Goal: Browse casually: Explore the website without a specific task or goal

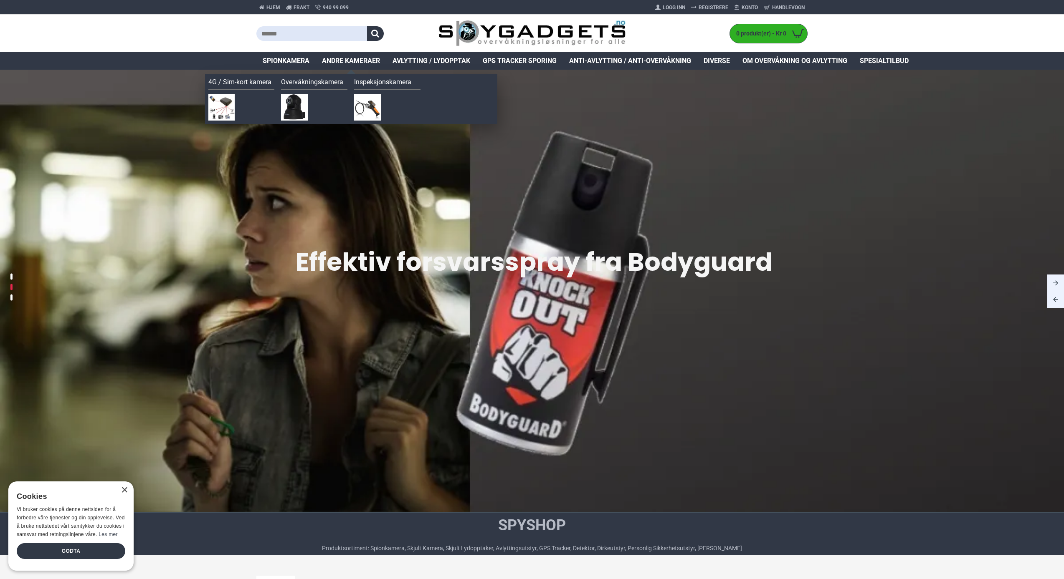
scroll to position [1, 0]
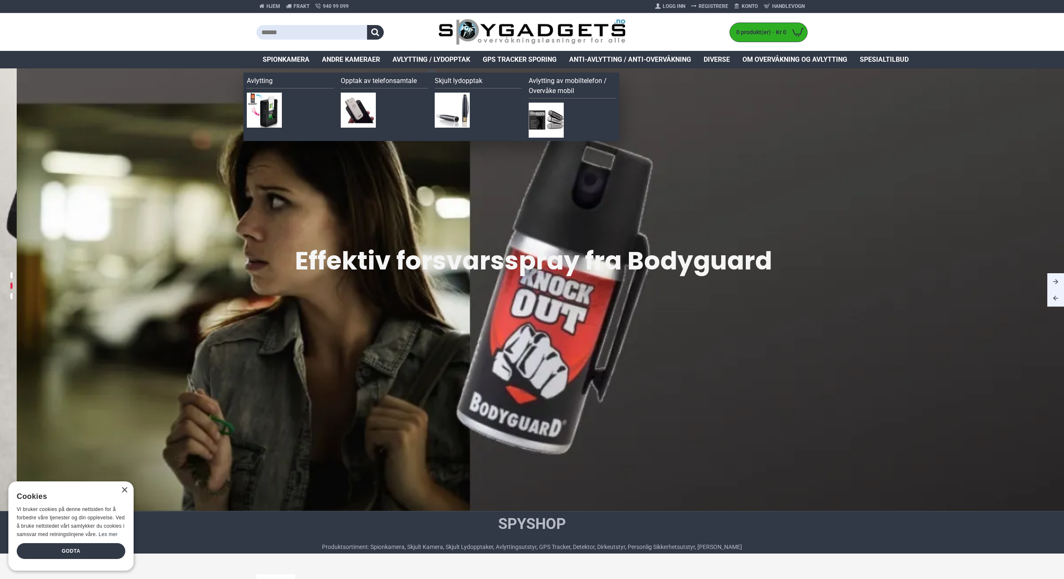
click at [274, 114] on img at bounding box center [264, 110] width 35 height 35
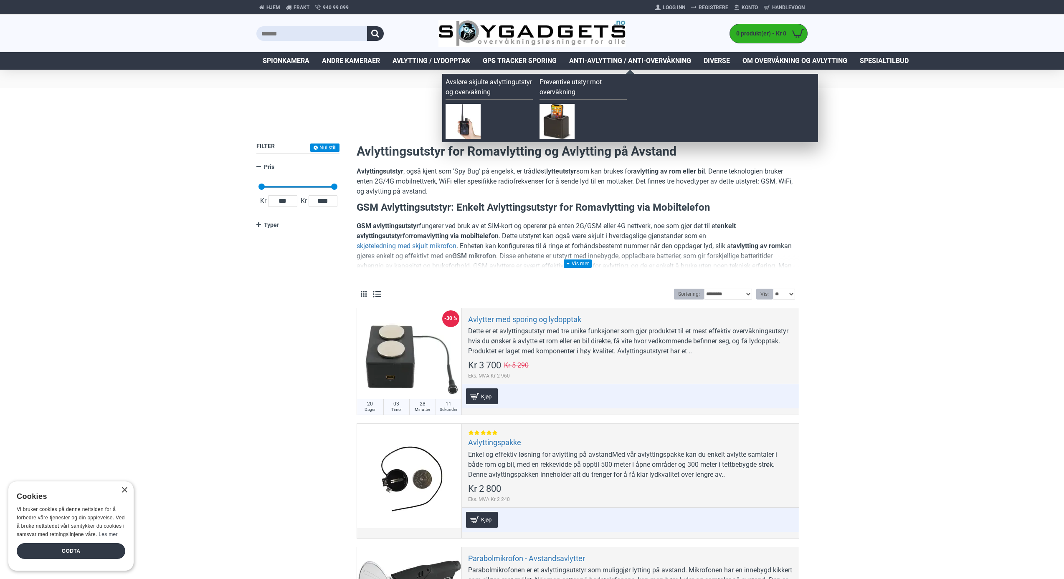
click at [465, 119] on img at bounding box center [462, 121] width 35 height 35
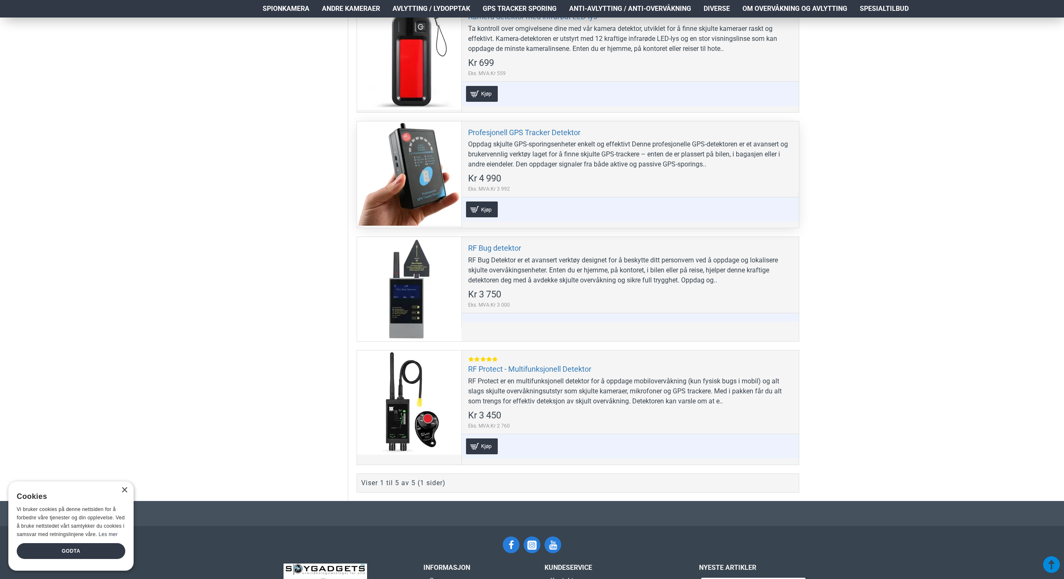
scroll to position [421, 1]
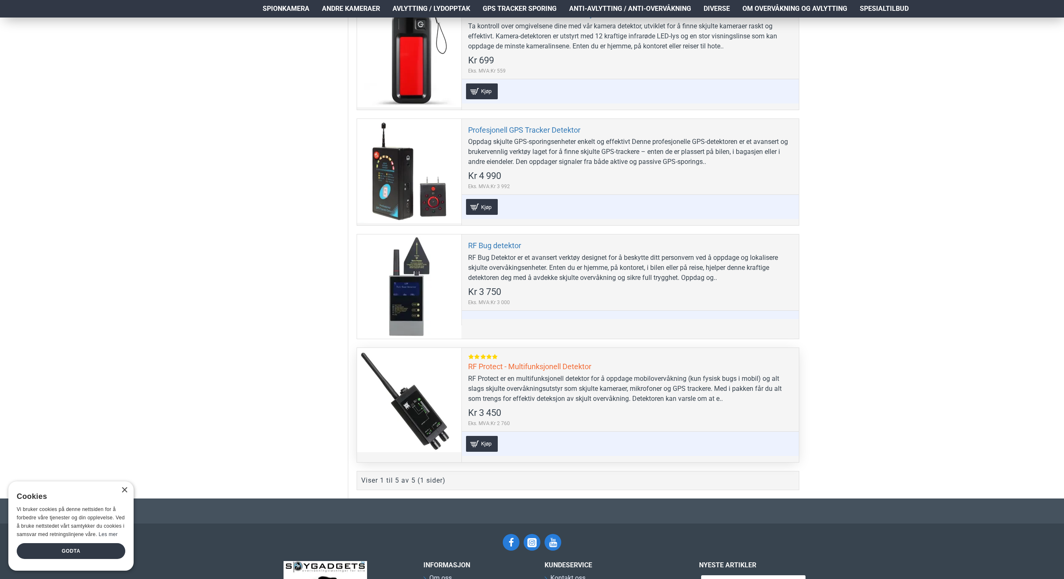
click at [514, 365] on link "RF Protect - Multifunksjonell Detektor" at bounding box center [529, 367] width 123 height 10
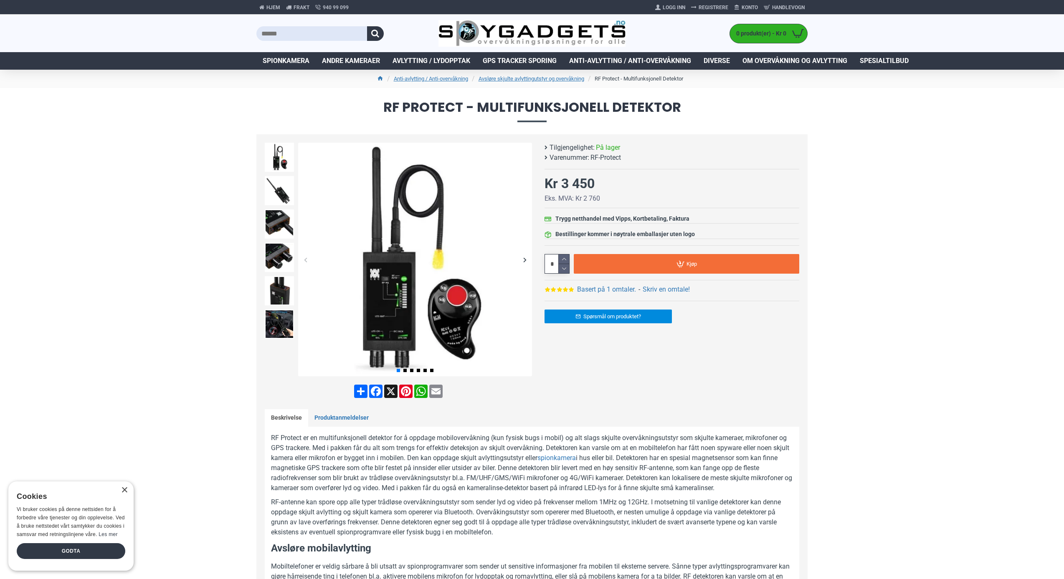
click at [524, 258] on div "Next slide" at bounding box center [524, 260] width 15 height 15
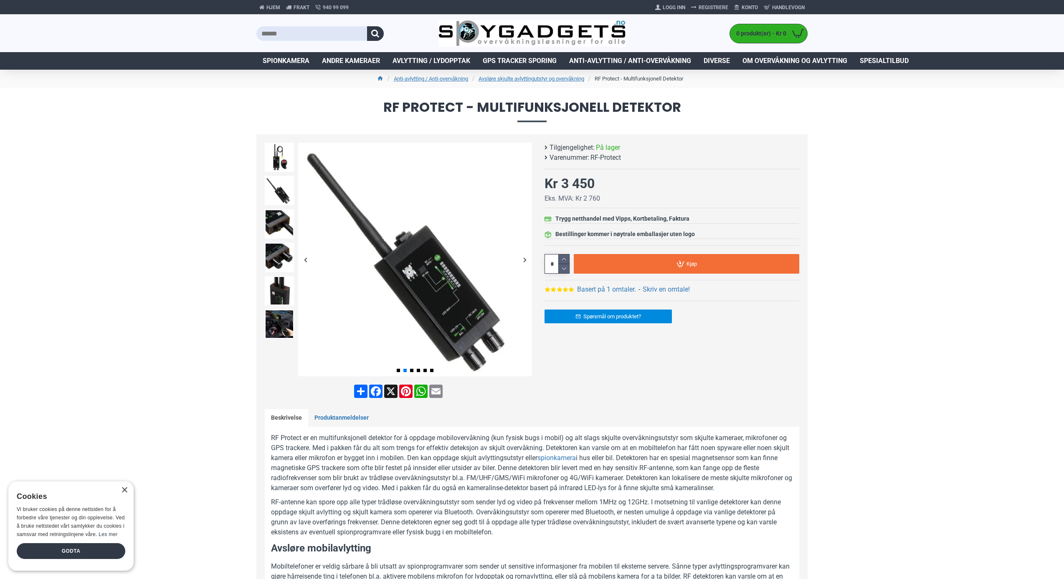
click at [524, 258] on div "Next slide" at bounding box center [524, 260] width 15 height 15
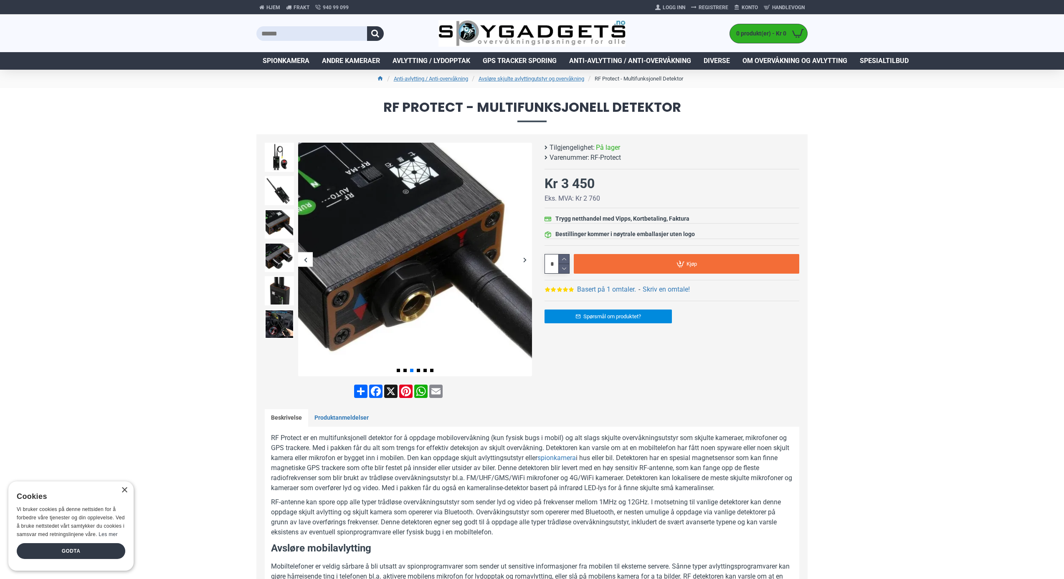
click at [524, 258] on div "Next slide" at bounding box center [524, 260] width 15 height 15
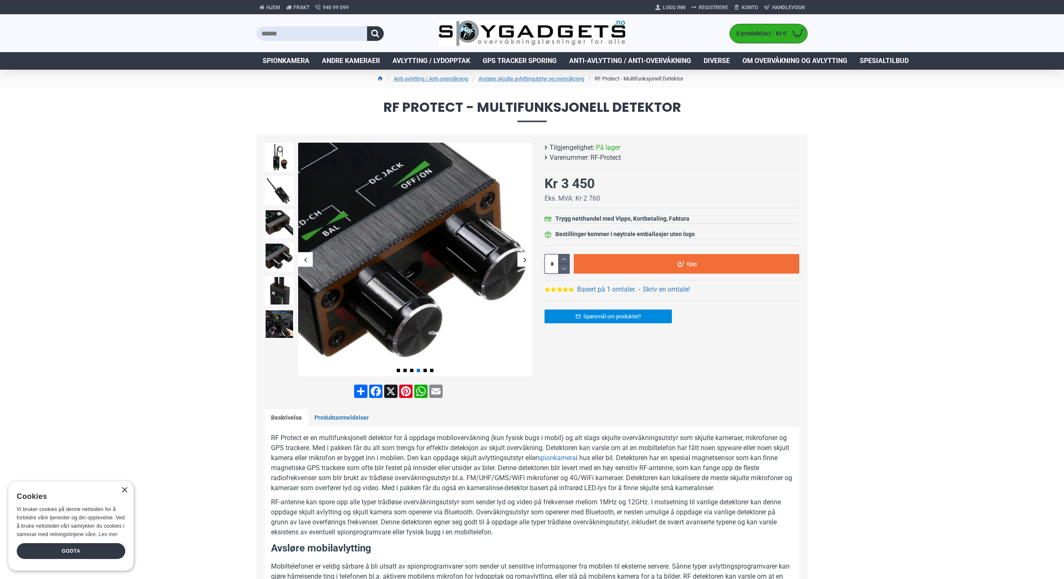
click at [524, 258] on div "Next slide" at bounding box center [524, 260] width 15 height 15
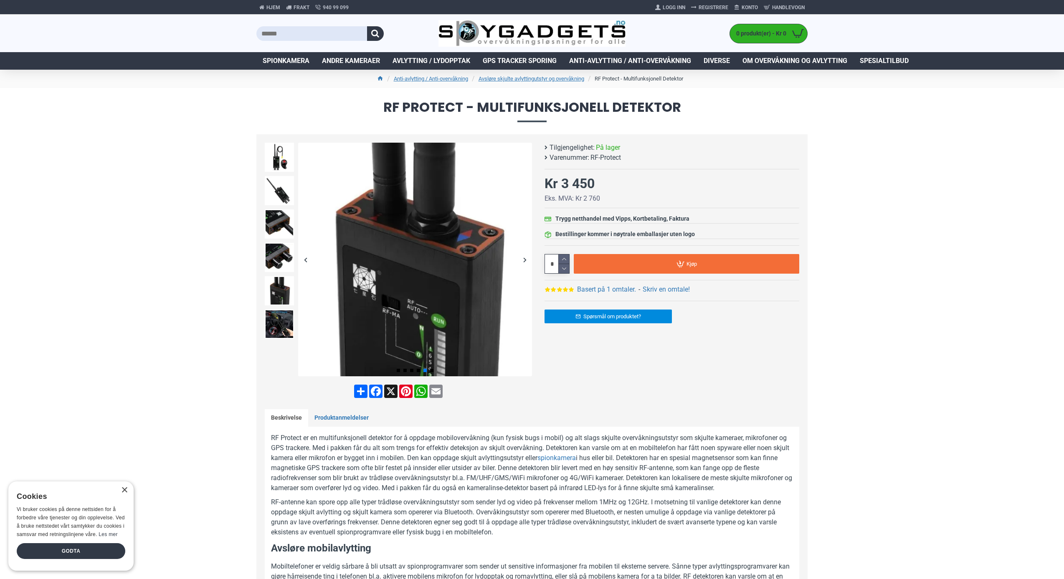
click at [525, 265] on div "Next slide" at bounding box center [524, 260] width 15 height 15
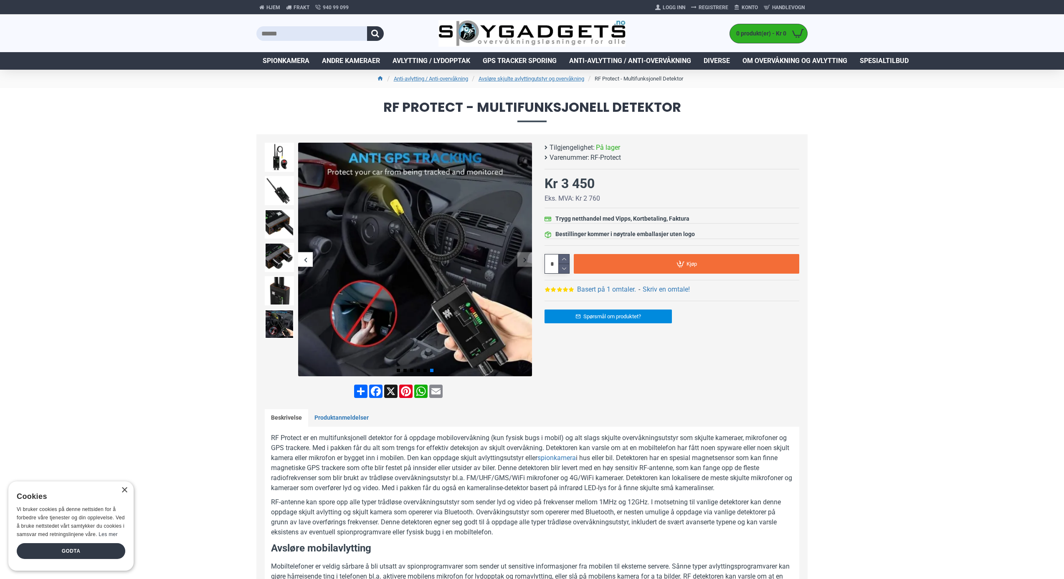
click at [525, 265] on div "Next slide" at bounding box center [524, 260] width 15 height 15
click at [524, 259] on div "Next slide" at bounding box center [524, 260] width 15 height 15
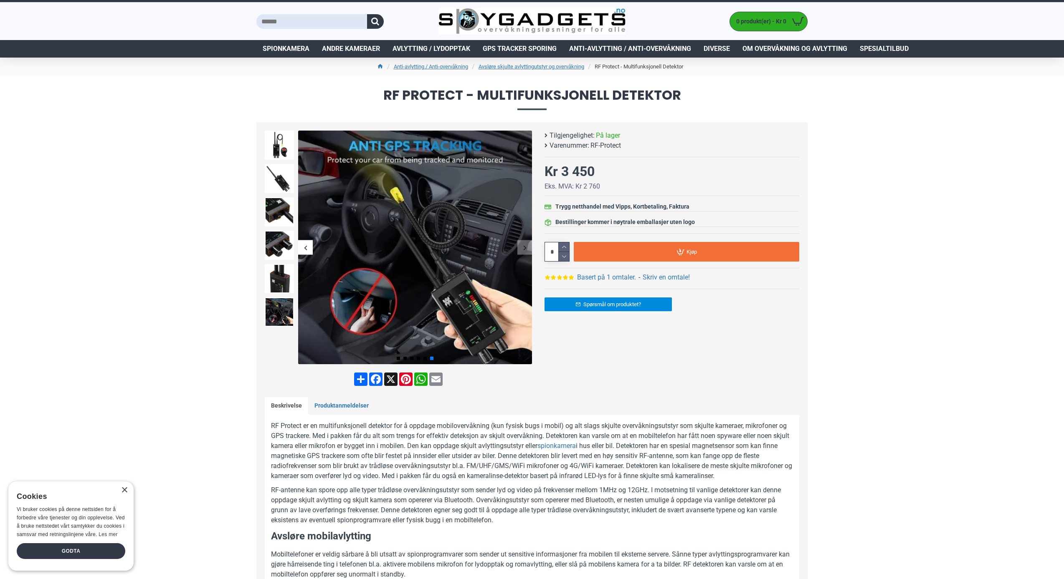
scroll to position [12, 0]
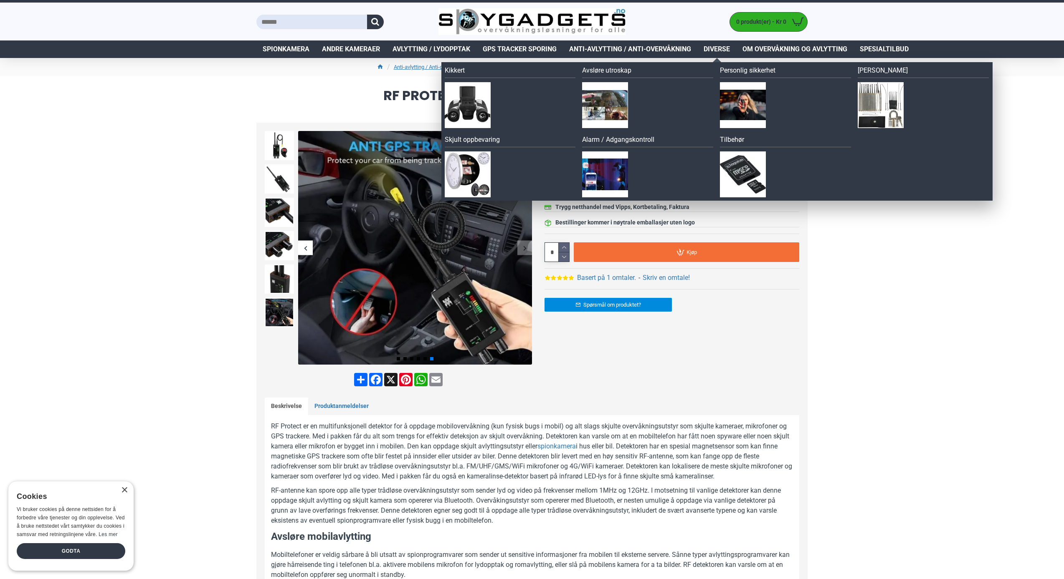
click at [895, 102] on img at bounding box center [881, 105] width 46 height 46
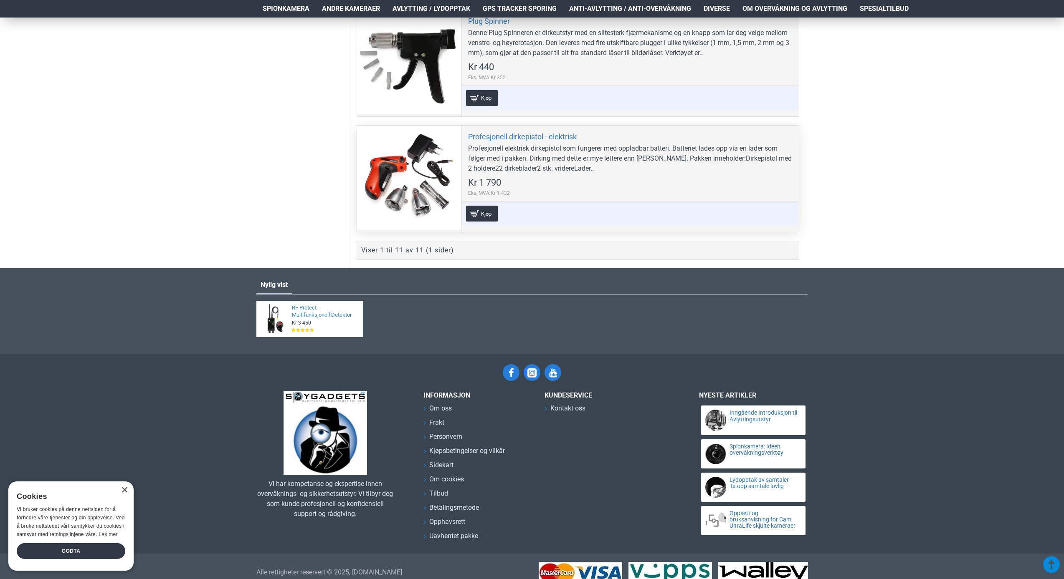
scroll to position [1363, 0]
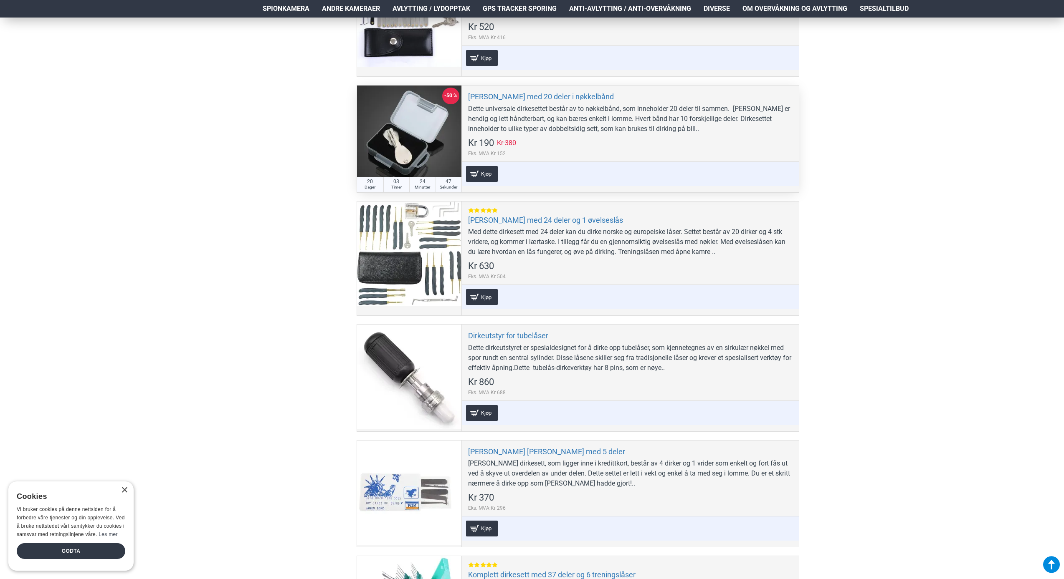
click at [519, 182] on div "* Kjøp Legg til ønskeliste Sammenlign" at bounding box center [630, 174] width 329 height 16
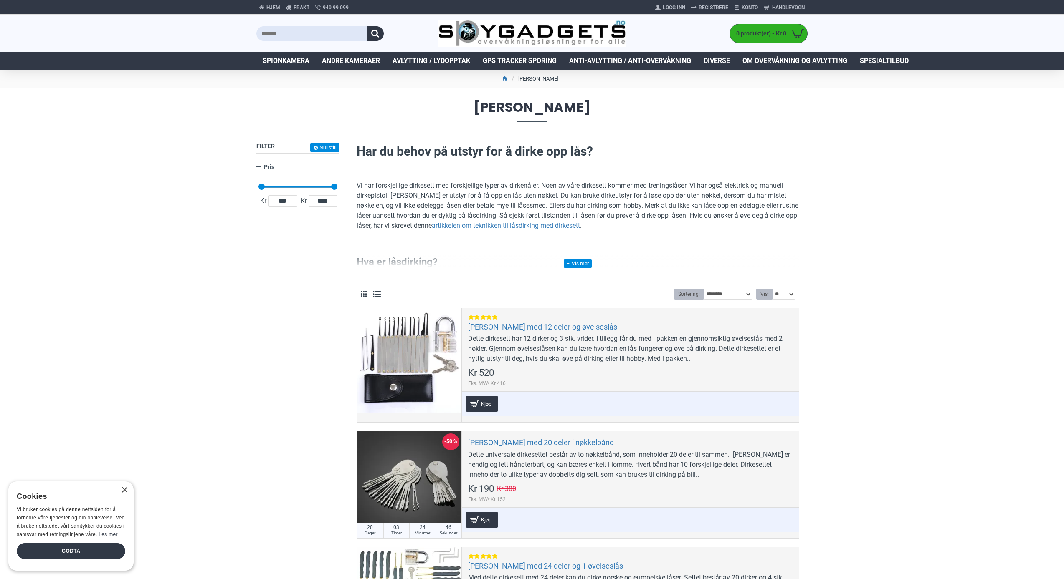
scroll to position [0, 0]
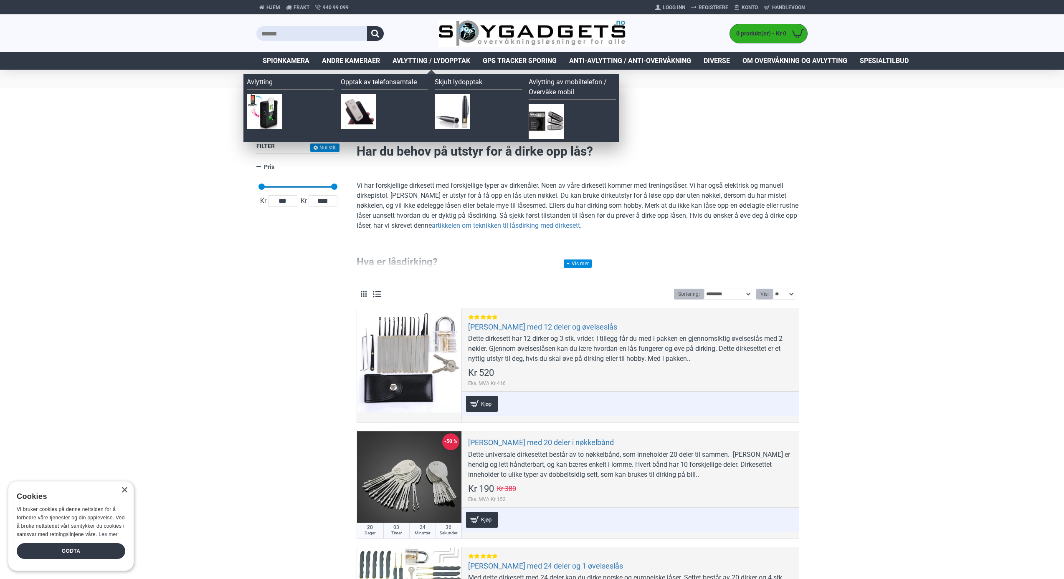
click at [460, 107] on img at bounding box center [452, 111] width 35 height 35
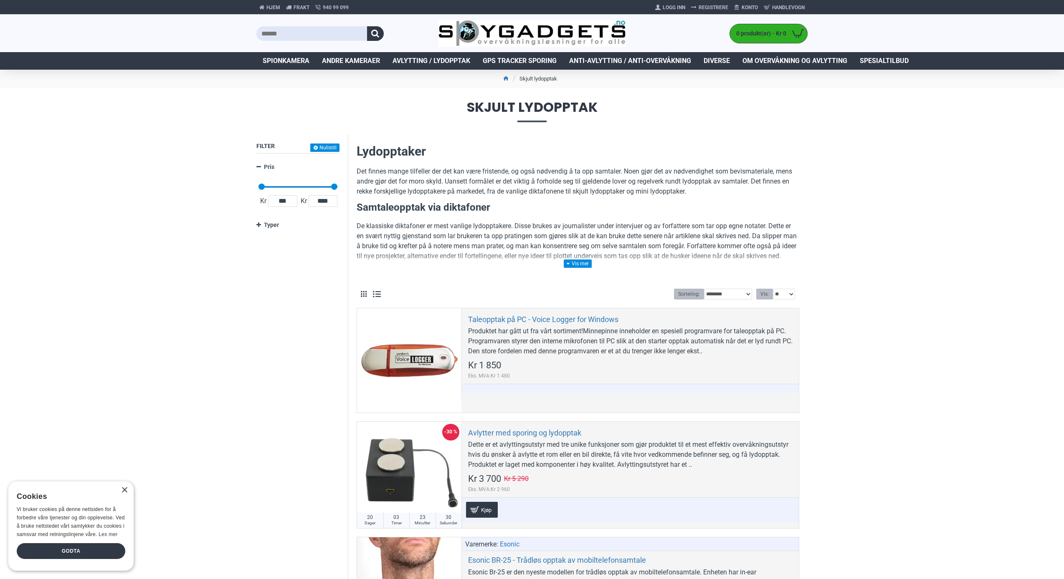
click at [878, 57] on span "Spesialtilbud" at bounding box center [884, 61] width 49 height 10
